Goal: Find specific page/section: Find specific page/section

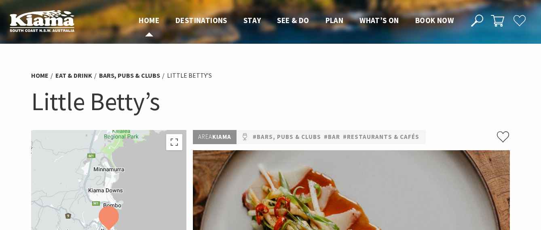
click at [145, 21] on span "Home" at bounding box center [149, 20] width 21 height 10
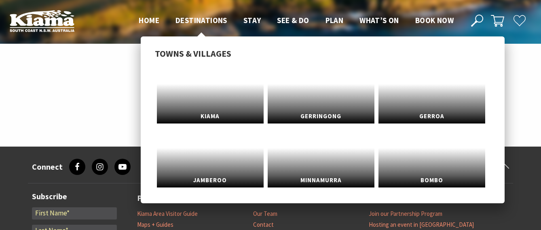
click at [193, 17] on span "Destinations" at bounding box center [202, 20] width 52 height 10
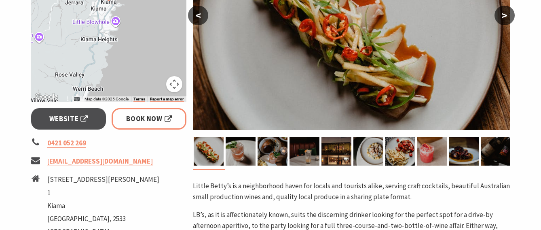
scroll to position [267, 0]
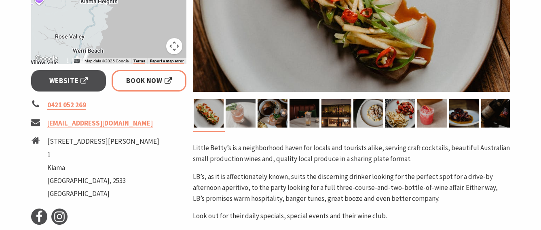
click at [242, 112] on img at bounding box center [241, 113] width 30 height 28
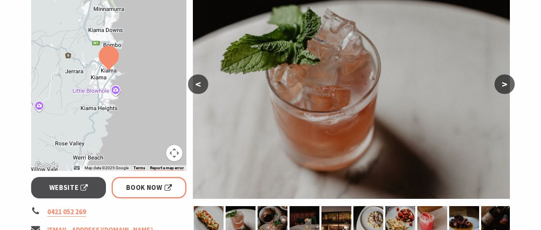
scroll to position [160, 0]
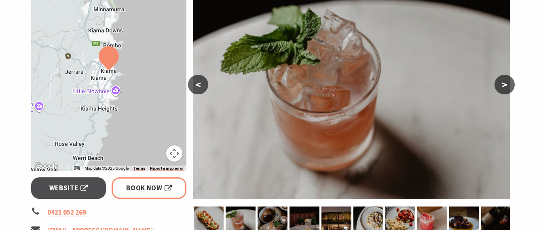
click at [505, 84] on button ">" at bounding box center [505, 84] width 20 height 19
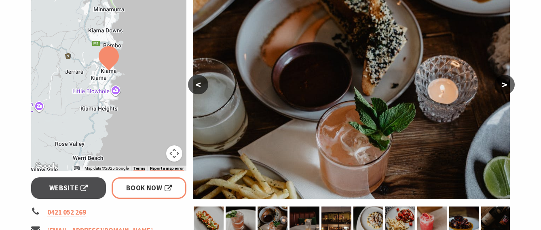
click at [505, 84] on button ">" at bounding box center [505, 84] width 20 height 19
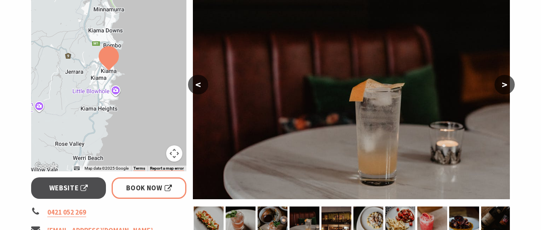
click at [505, 84] on button ">" at bounding box center [505, 84] width 20 height 19
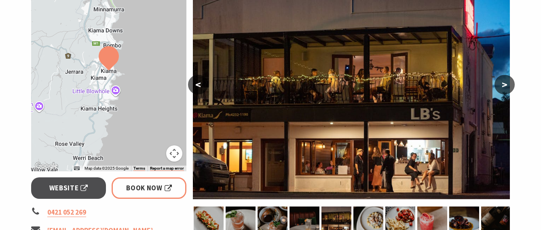
click at [505, 84] on button ">" at bounding box center [505, 84] width 20 height 19
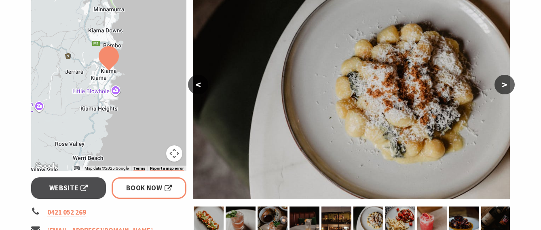
click at [505, 84] on button ">" at bounding box center [505, 84] width 20 height 19
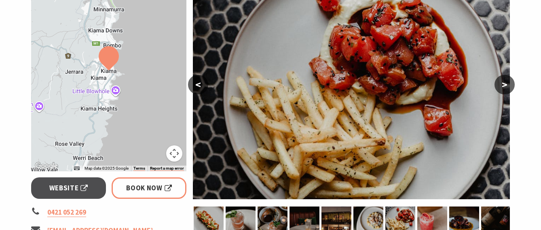
click at [505, 84] on button ">" at bounding box center [505, 84] width 20 height 19
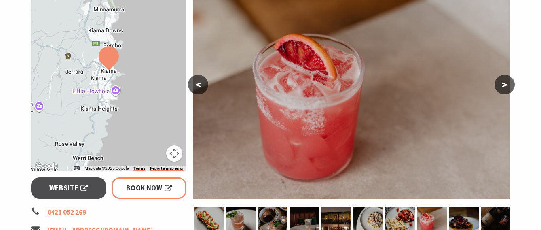
click at [201, 84] on button "<" at bounding box center [198, 84] width 20 height 19
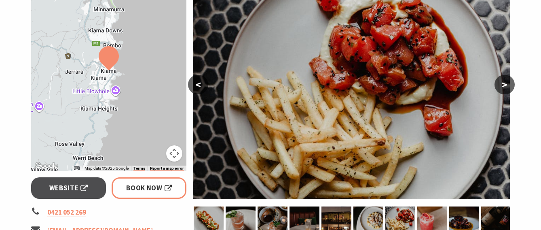
click at [507, 82] on button ">" at bounding box center [505, 84] width 20 height 19
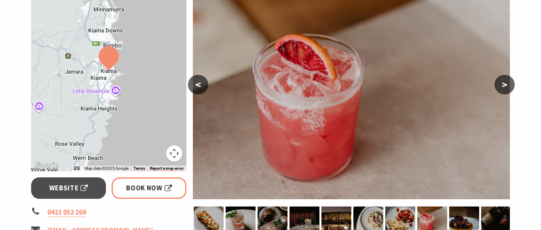
click at [507, 82] on button ">" at bounding box center [505, 84] width 20 height 19
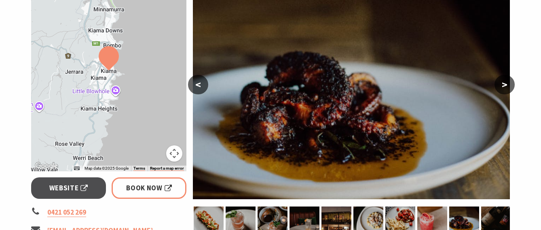
click at [507, 82] on button ">" at bounding box center [505, 84] width 20 height 19
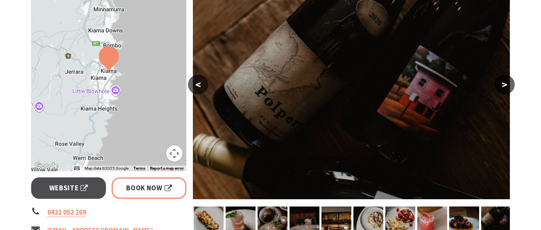
click at [507, 82] on button ">" at bounding box center [505, 84] width 20 height 19
click at [506, 83] on button ">" at bounding box center [505, 84] width 20 height 19
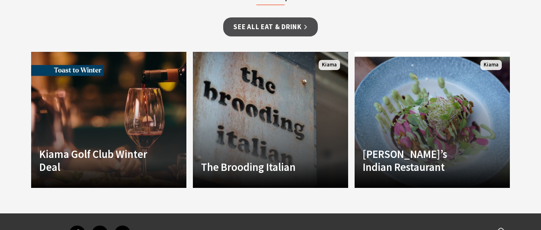
scroll to position [680, 0]
